Goal: Check status: Check status

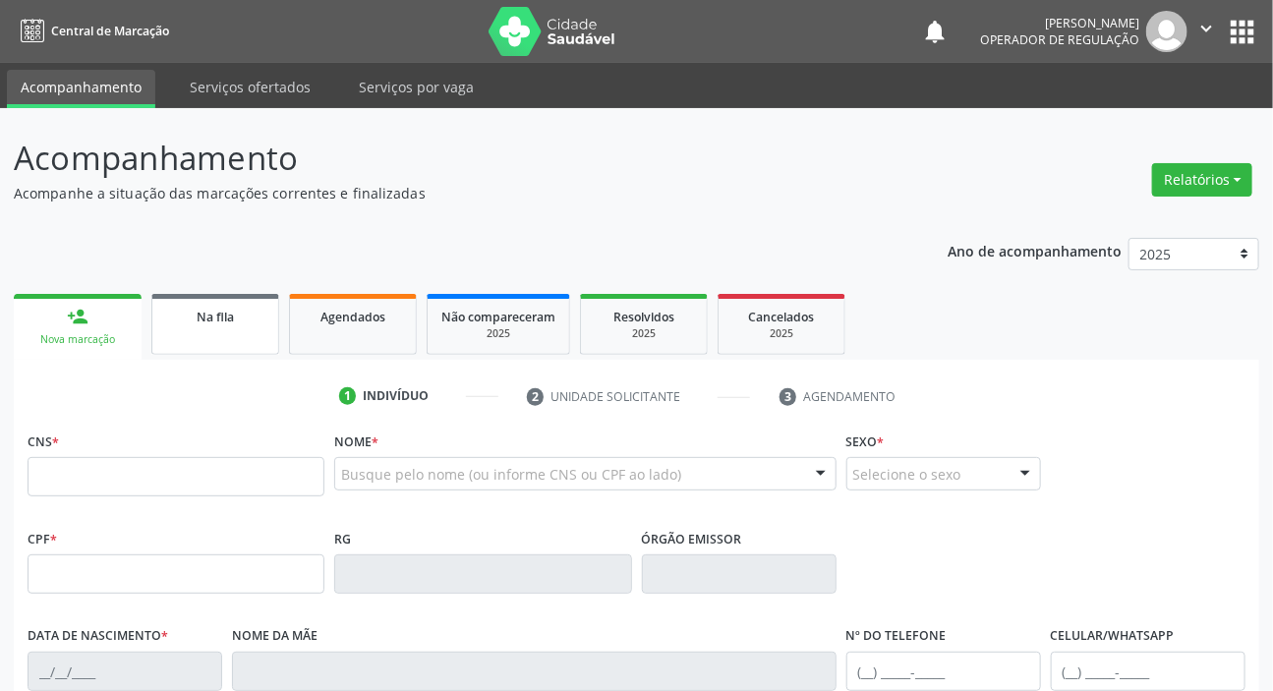
click at [188, 313] on div "Na fila" at bounding box center [215, 316] width 98 height 21
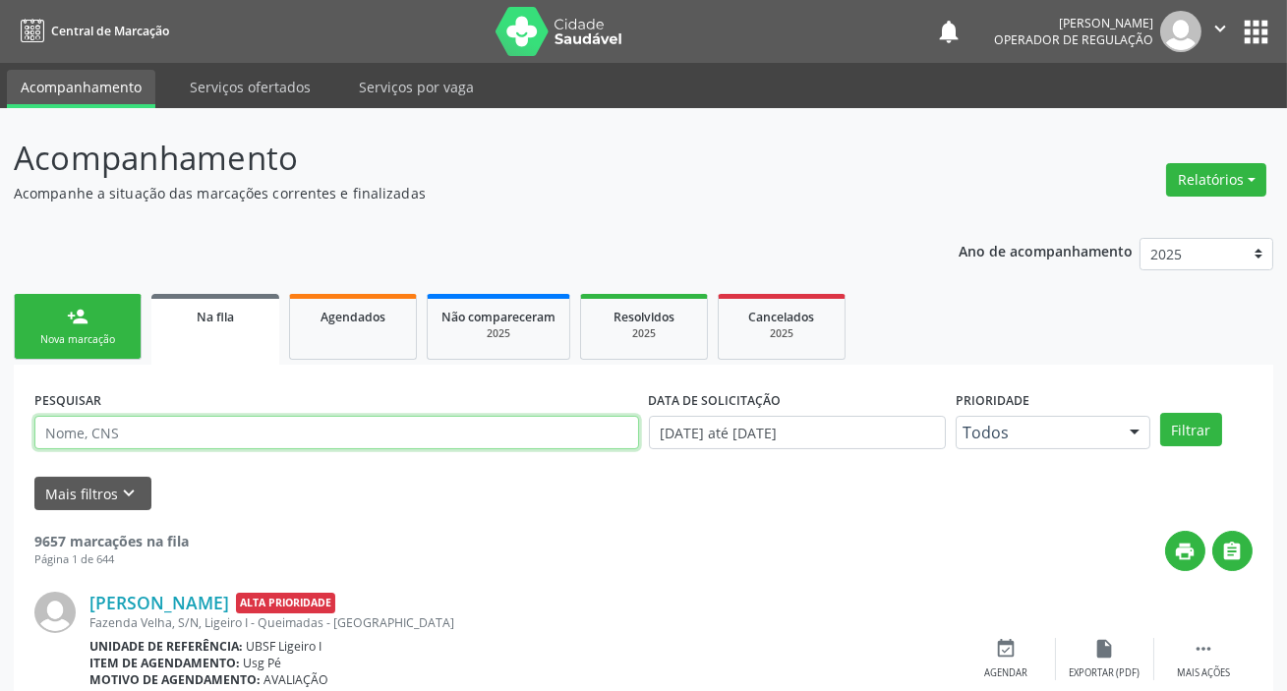
click at [202, 432] on input "text" at bounding box center [336, 432] width 605 height 33
paste input "704 6071 8162 9826"
click at [1148, 413] on button "Filtrar" at bounding box center [1179, 429] width 62 height 33
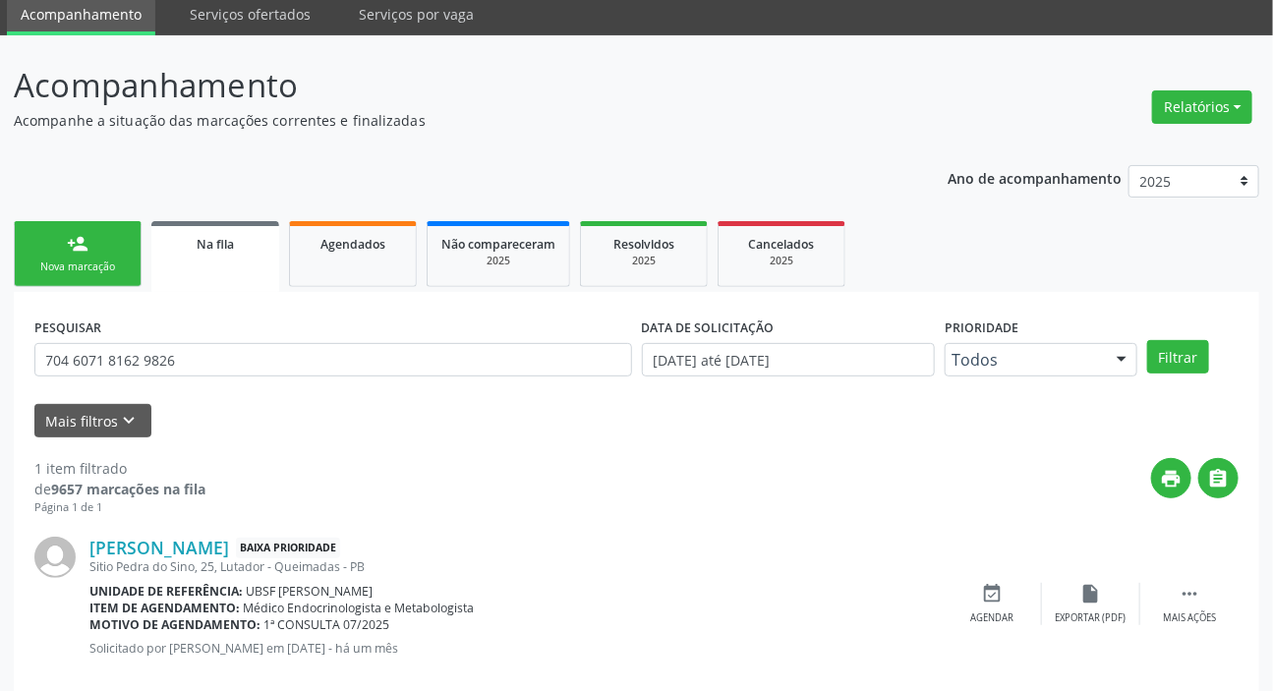
scroll to position [106, 0]
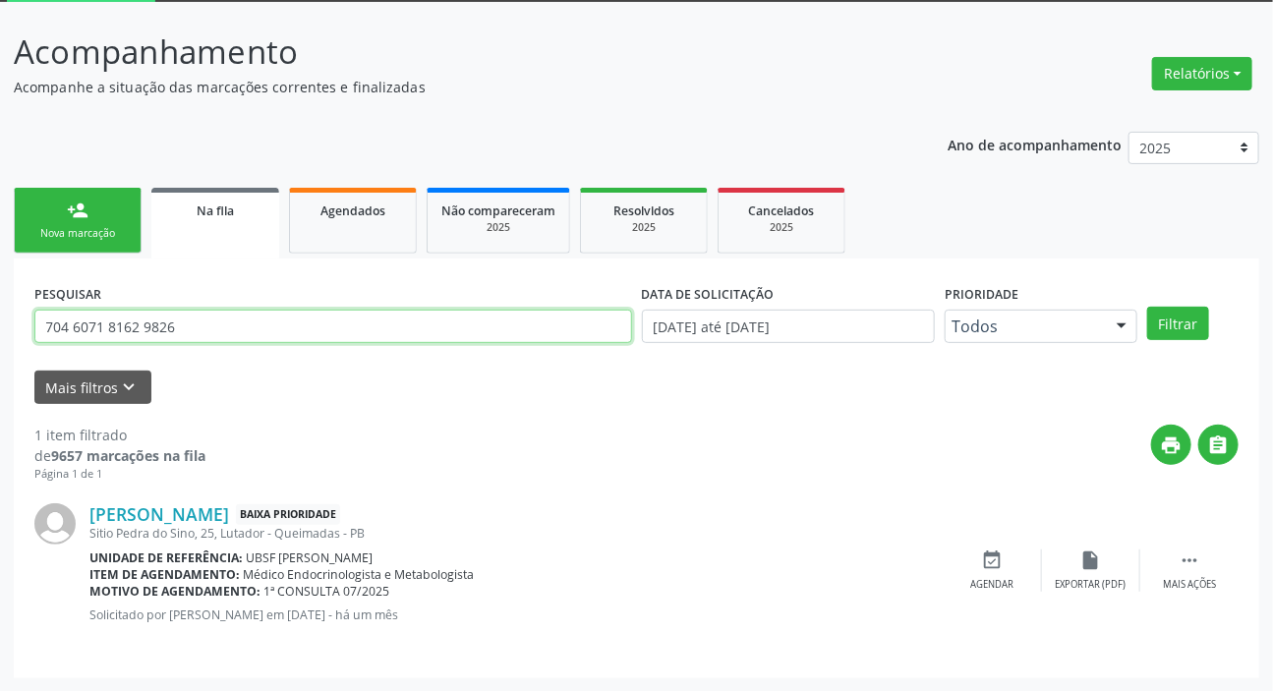
click at [206, 337] on input "704 6071 8162 9826" at bounding box center [333, 326] width 598 height 33
type input "703604062148033"
click at [1148, 307] on button "Filtrar" at bounding box center [1179, 323] width 62 height 33
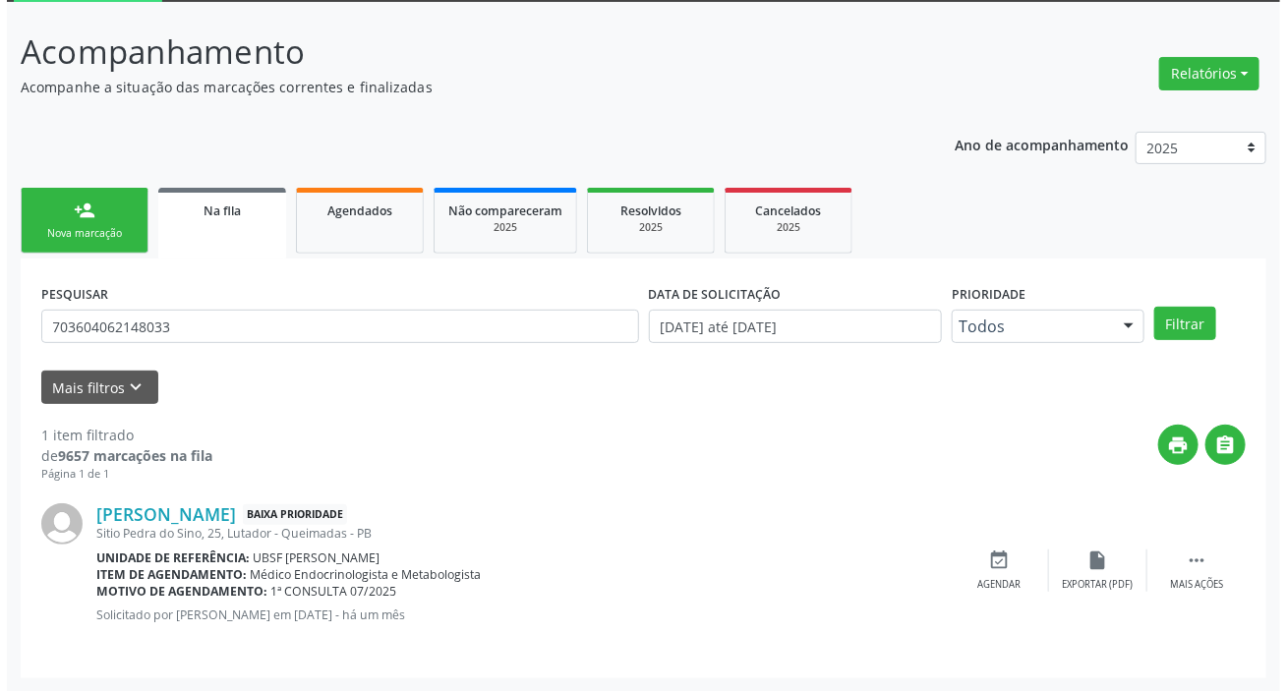
scroll to position [0, 0]
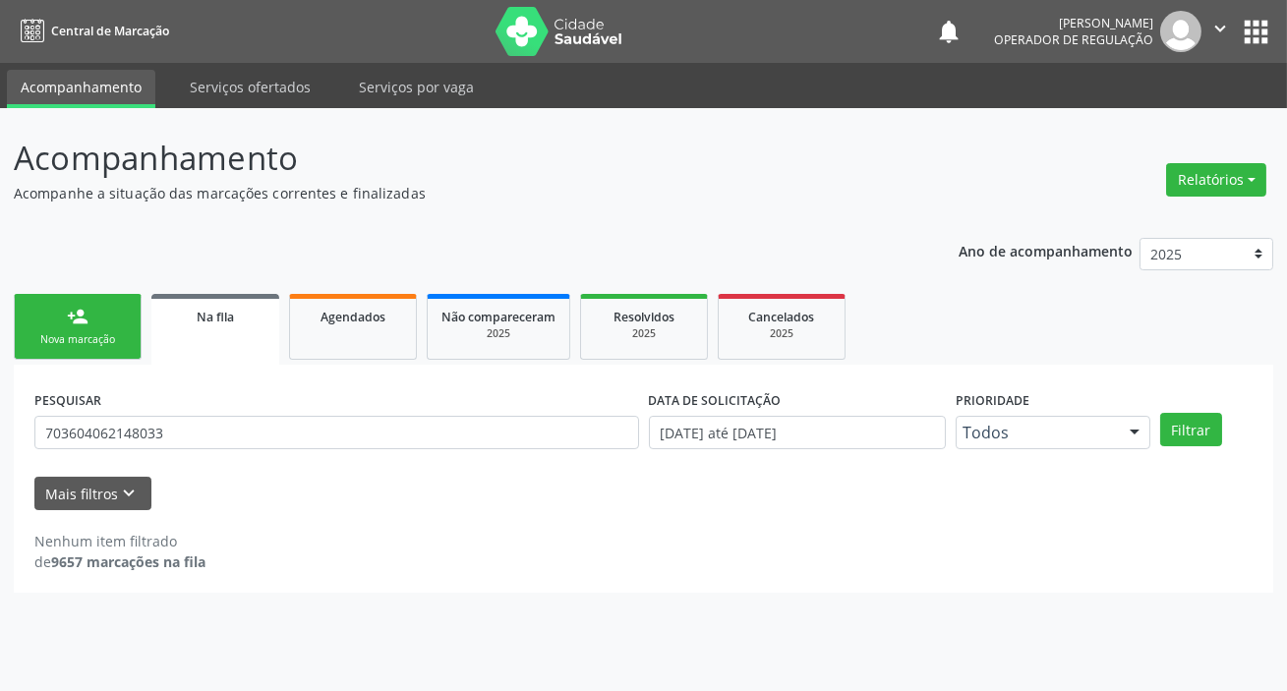
click at [1248, 29] on button "apps" at bounding box center [1256, 32] width 34 height 34
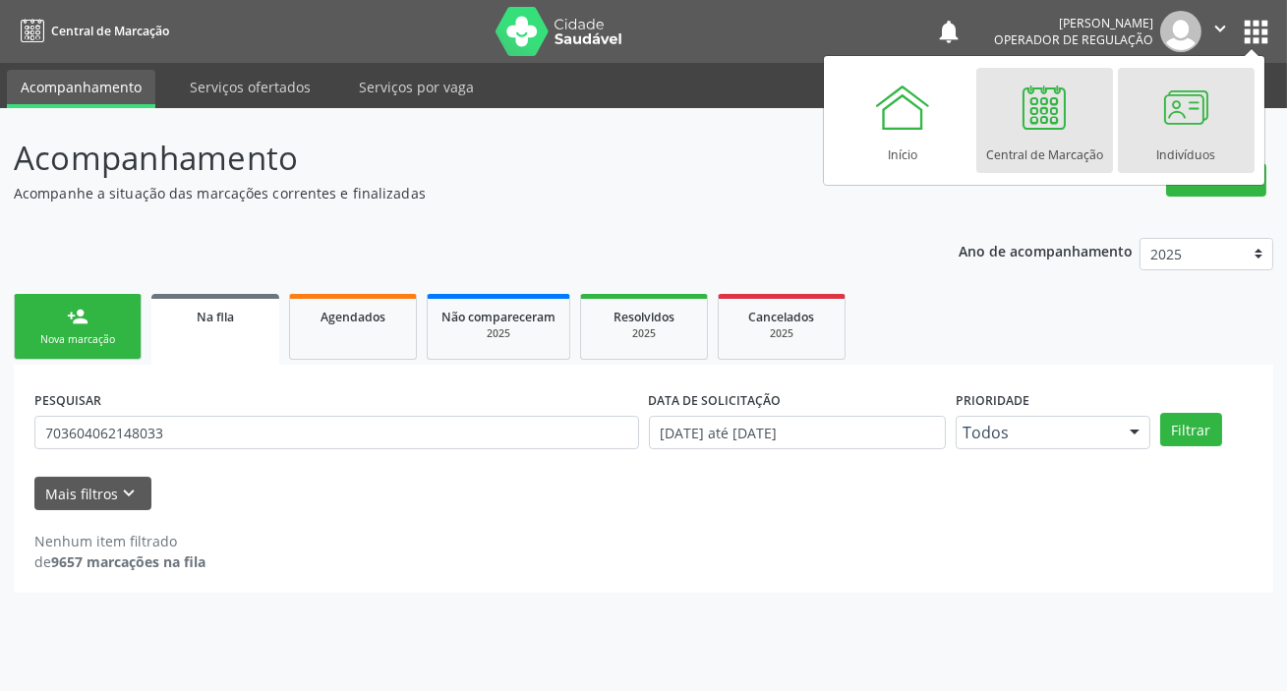
click at [1174, 128] on div at bounding box center [1185, 107] width 59 height 59
